Goal: Download file/media

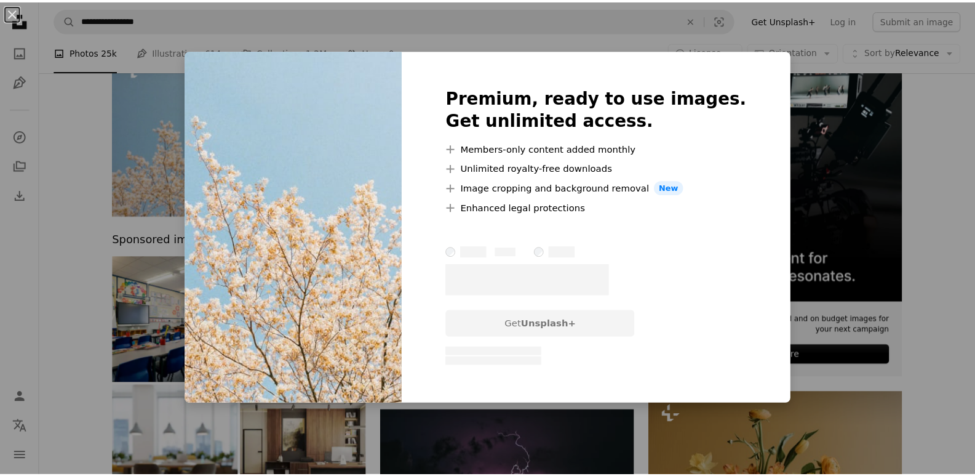
scroll to position [123, 0]
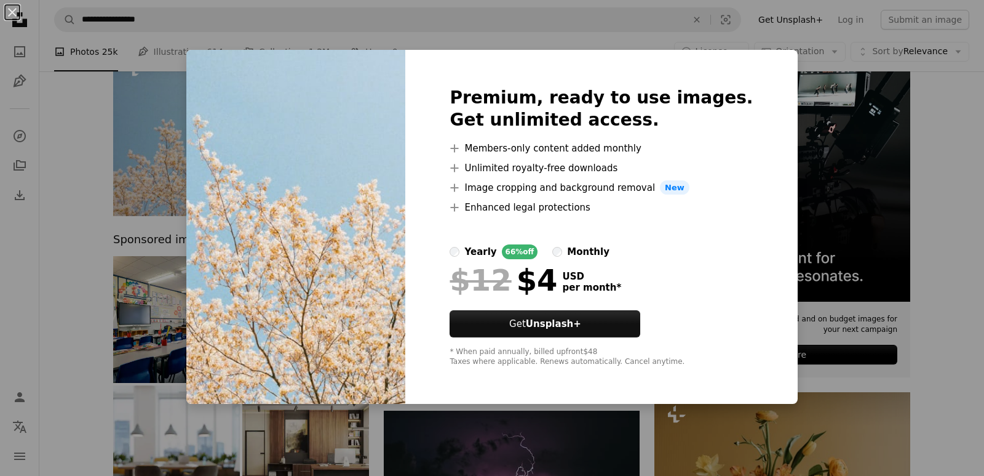
click at [162, 140] on div "An X shape Premium, ready to use images. Get unlimited access. A plus sign Memb…" at bounding box center [492, 238] width 984 height 476
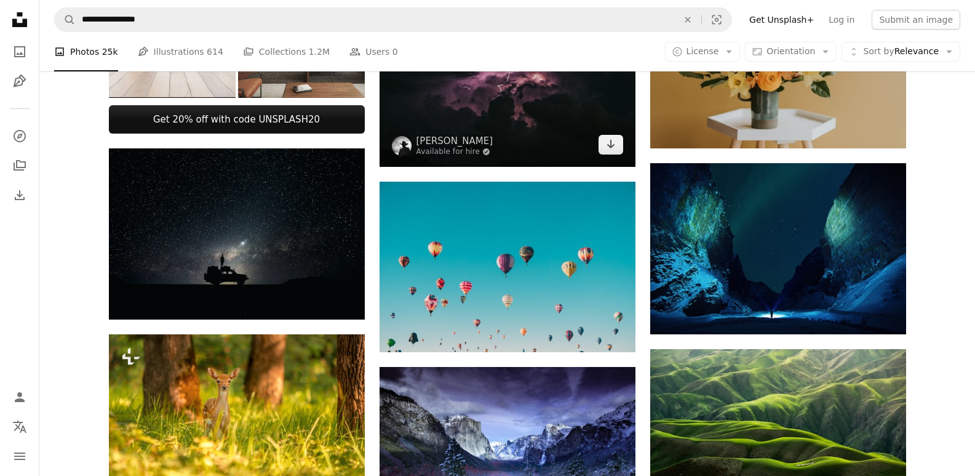
scroll to position [554, 0]
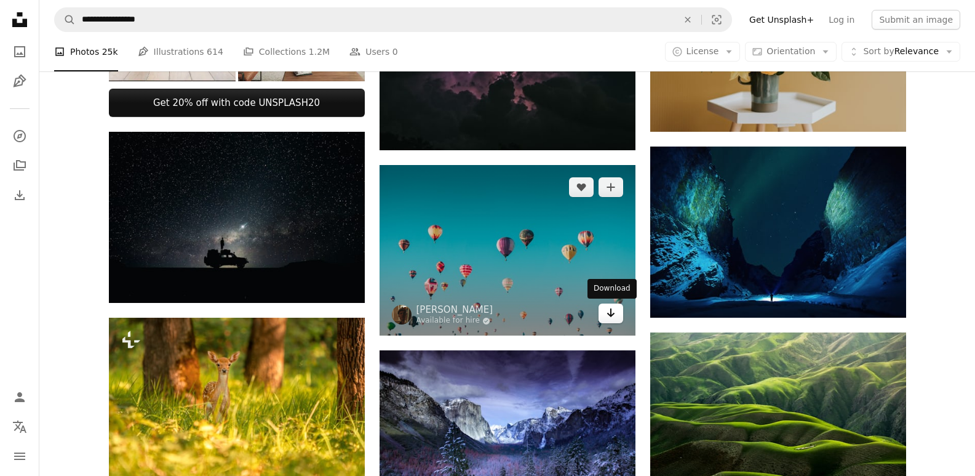
click at [613, 315] on icon "Arrow pointing down" at bounding box center [611, 312] width 10 height 15
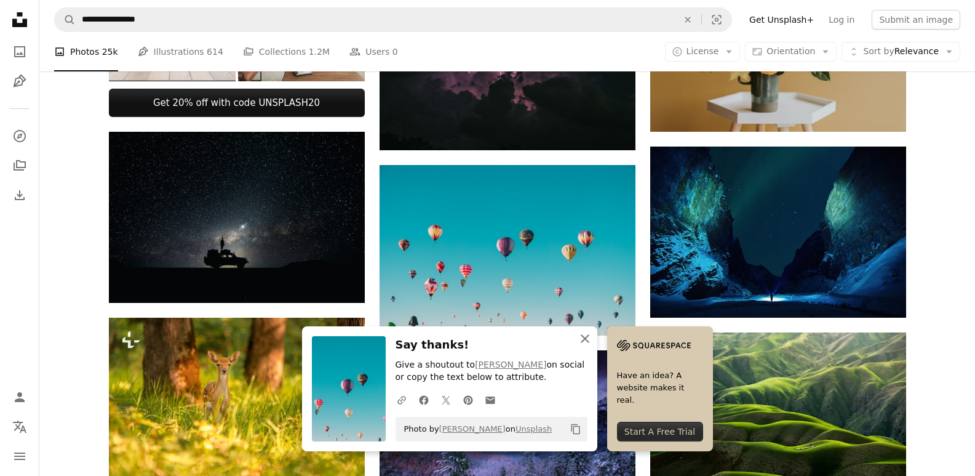
click at [584, 339] on icon "button" at bounding box center [585, 338] width 9 height 9
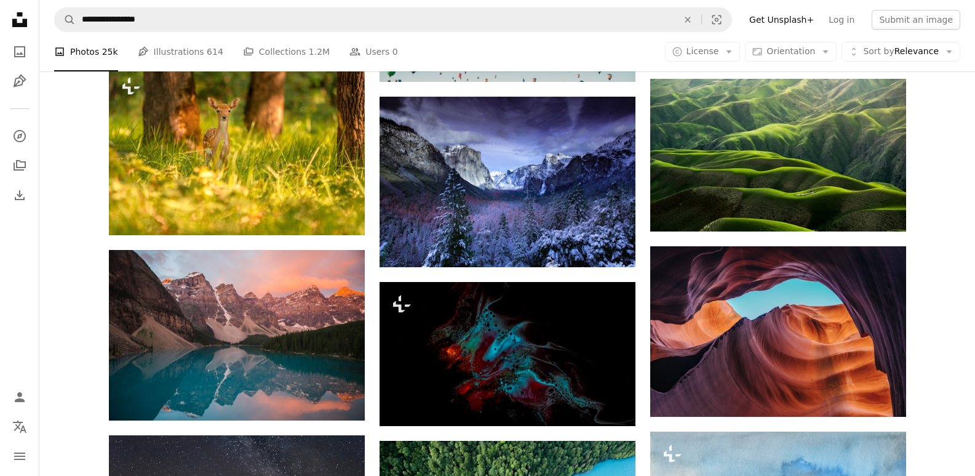
scroll to position [717, 0]
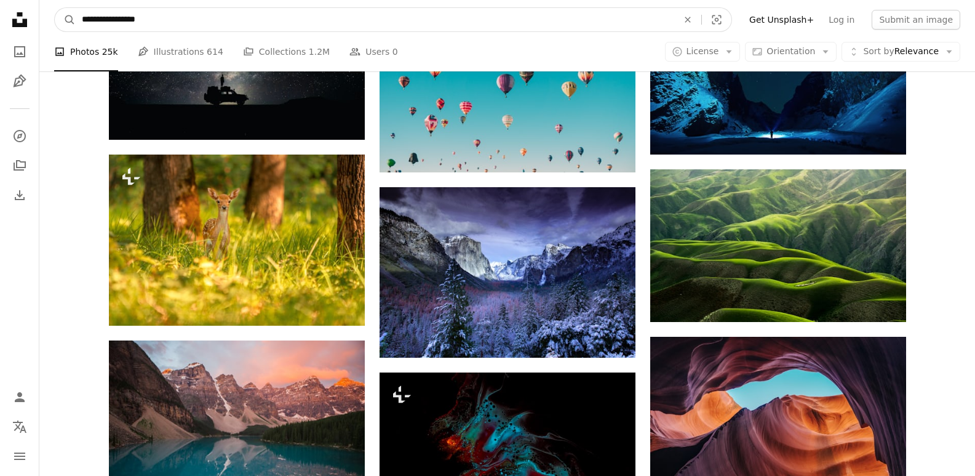
click at [228, 23] on input "**********" at bounding box center [375, 19] width 599 height 23
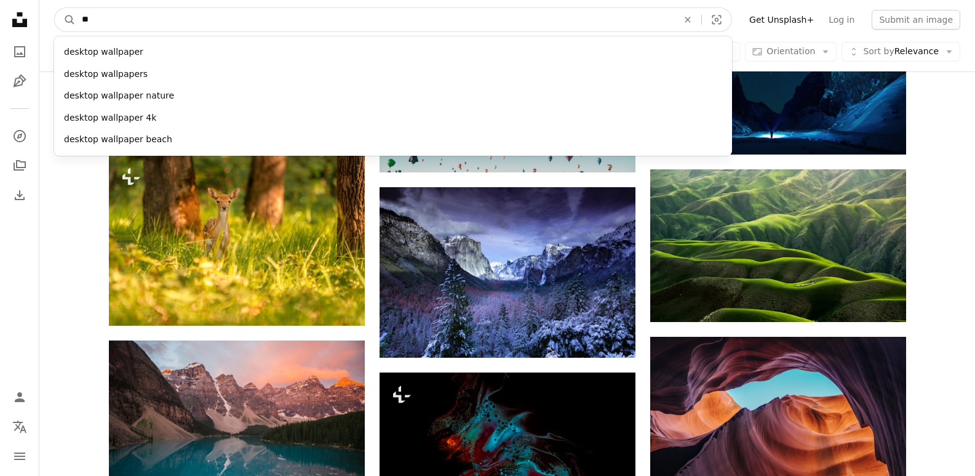
type input "*"
type input "**********"
click at [55, 8] on button "A magnifying glass" at bounding box center [65, 19] width 21 height 23
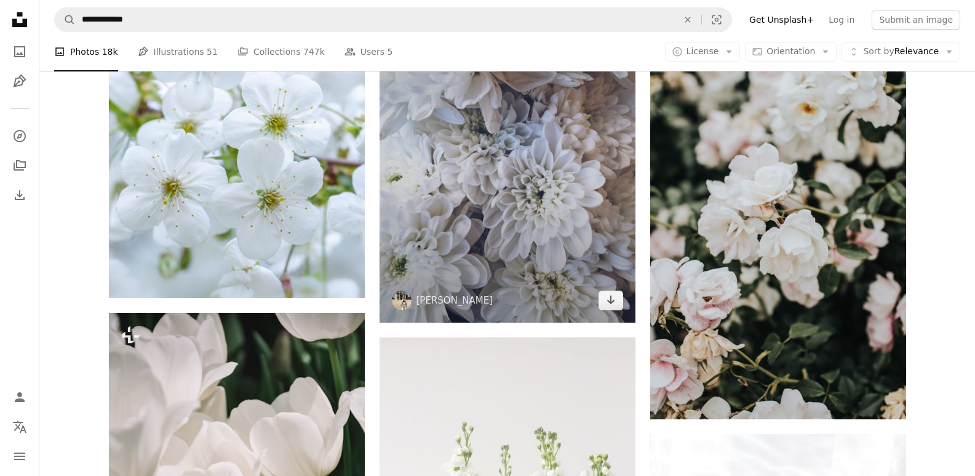
scroll to position [1046, 0]
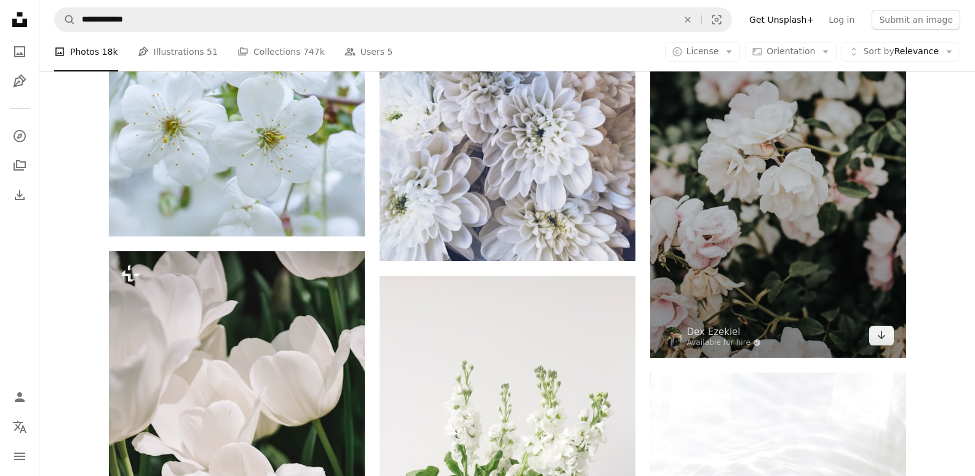
drag, startPoint x: 811, startPoint y: 141, endPoint x: 727, endPoint y: 215, distance: 112.0
click at [727, 215] on img at bounding box center [778, 166] width 256 height 384
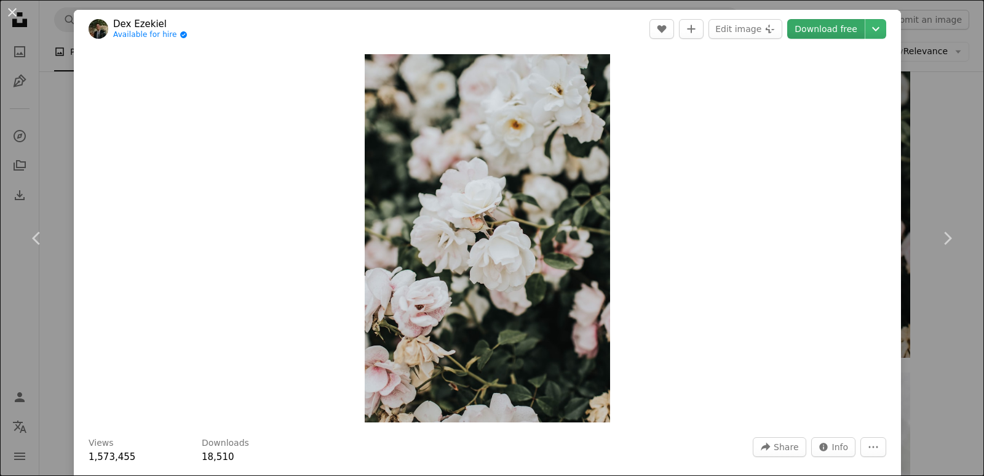
click at [808, 33] on link "Download free" at bounding box center [826, 29] width 78 height 20
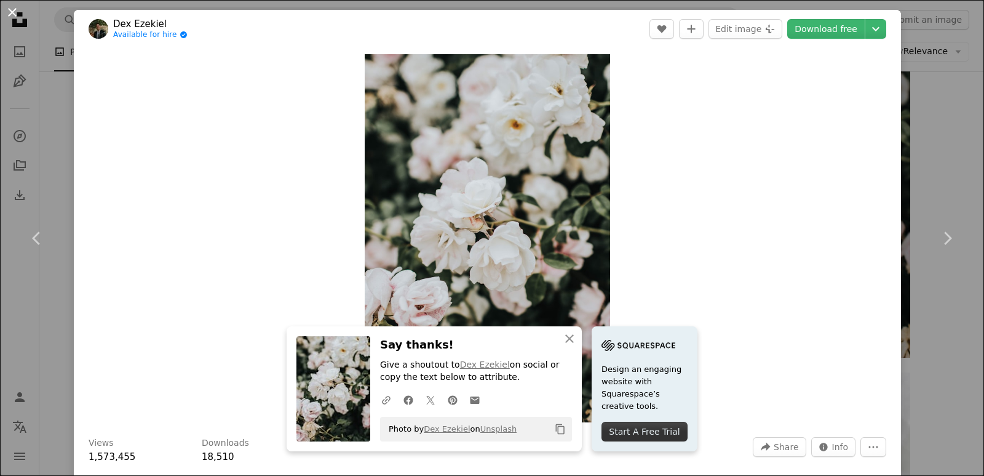
click at [13, 12] on button "An X shape" at bounding box center [12, 12] width 15 height 15
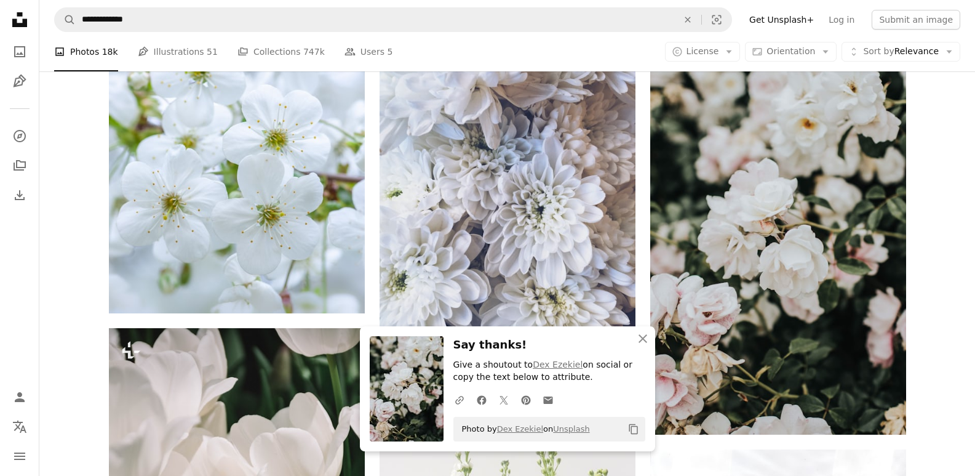
scroll to position [861, 0]
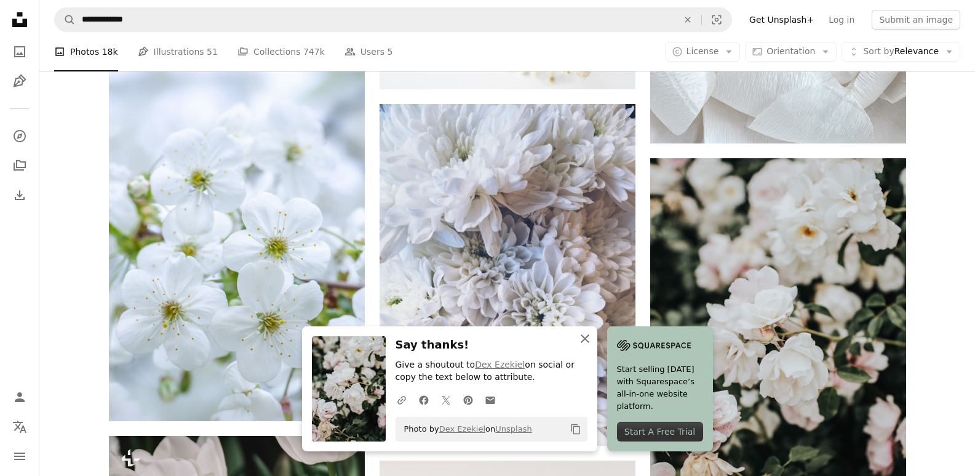
click at [581, 334] on icon "button" at bounding box center [585, 338] width 9 height 9
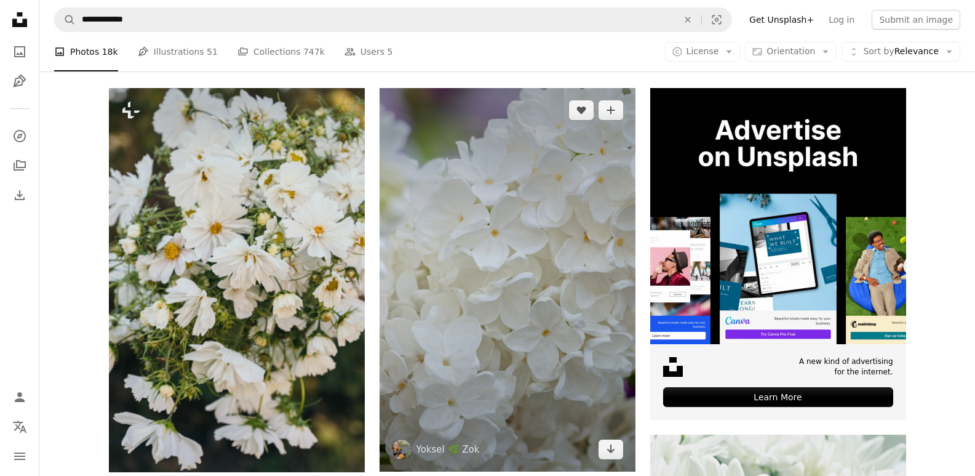
scroll to position [0, 0]
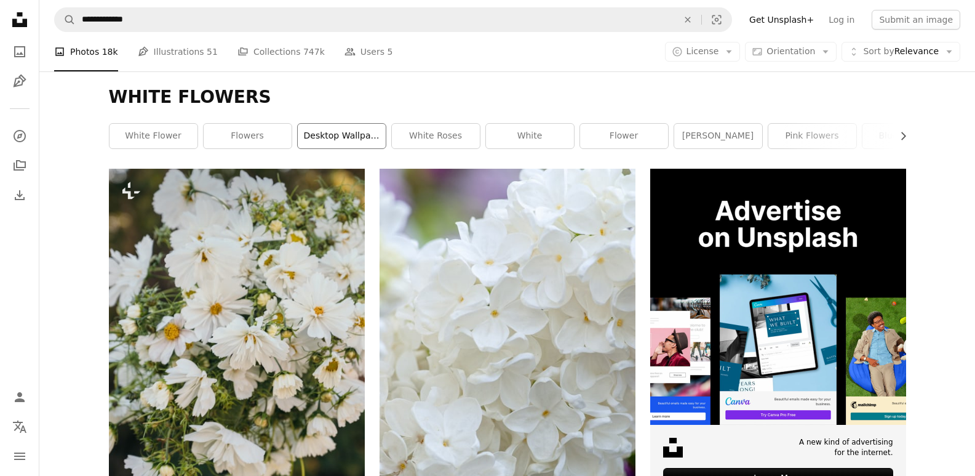
click at [365, 138] on link "desktop wallpaper" at bounding box center [342, 136] width 88 height 25
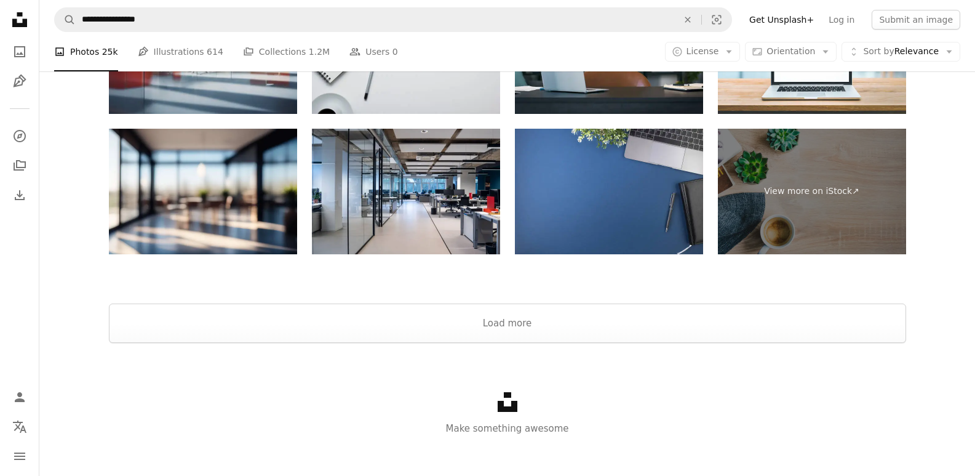
scroll to position [1701, 0]
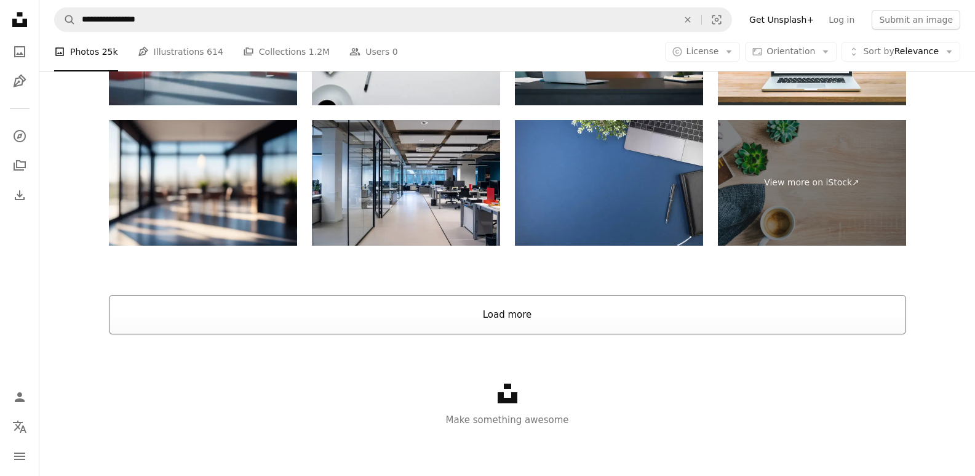
click at [524, 314] on button "Load more" at bounding box center [507, 314] width 797 height 39
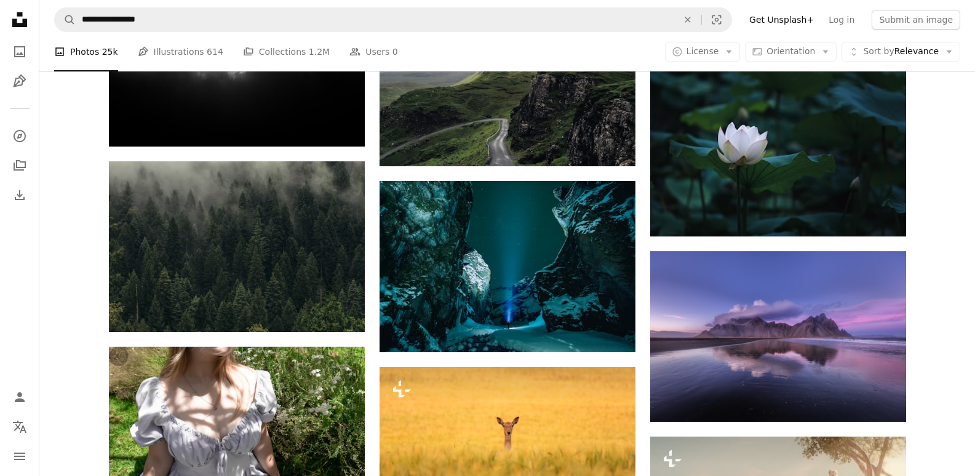
scroll to position [5331, 0]
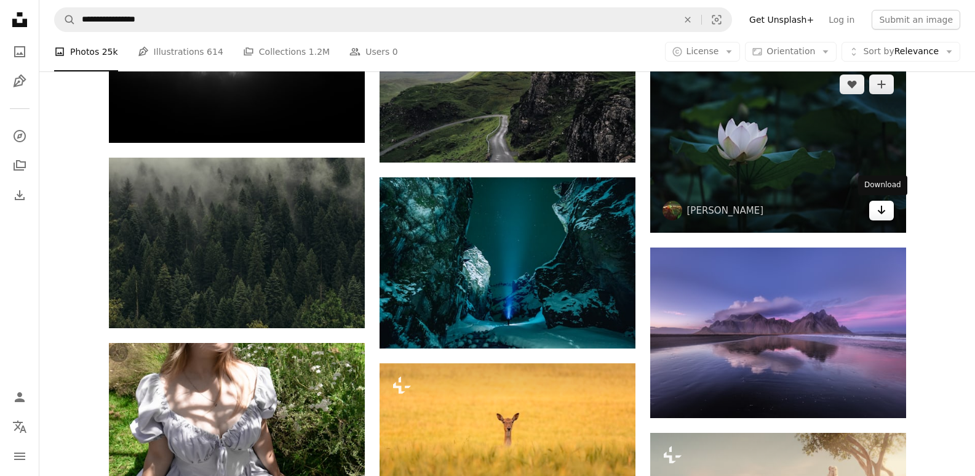
click at [880, 213] on icon "Arrow pointing down" at bounding box center [882, 209] width 10 height 15
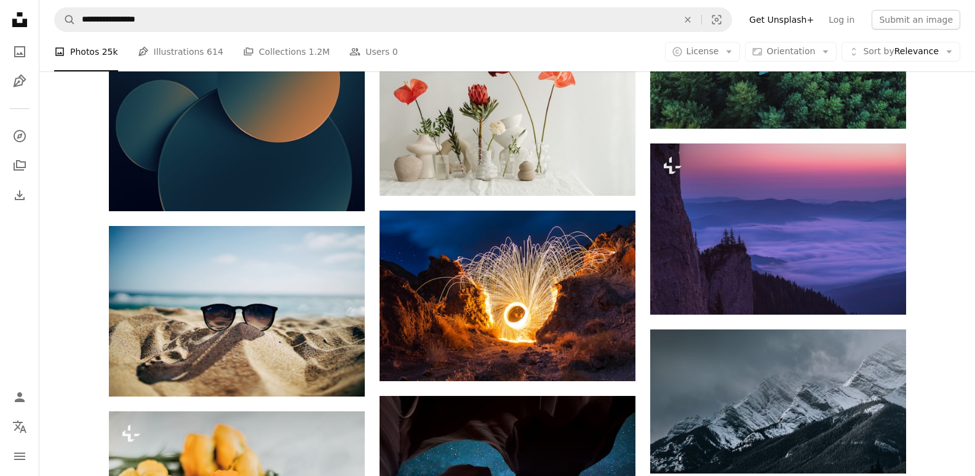
scroll to position [9329, 0]
